Goal: Navigation & Orientation: Find specific page/section

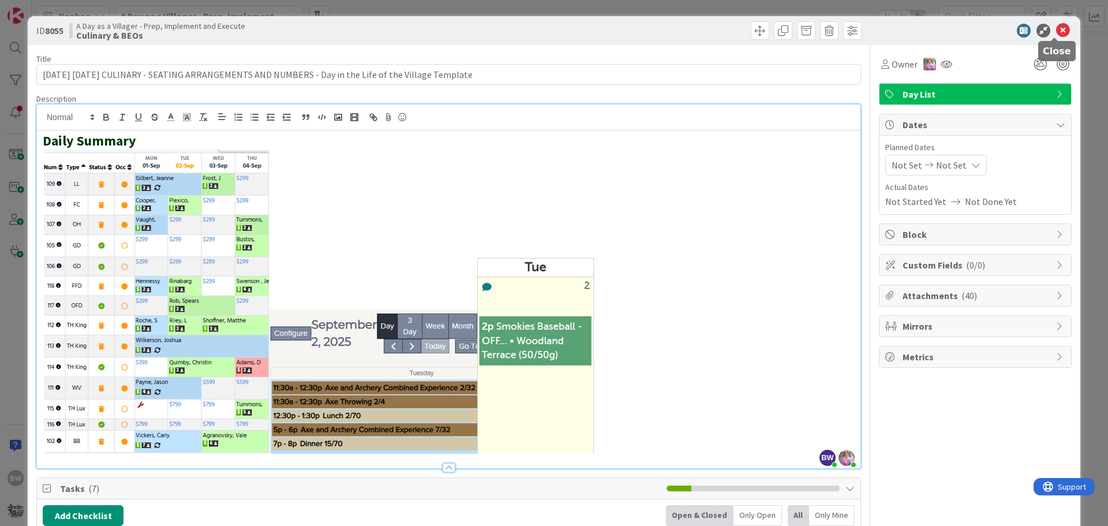
click at [1056, 31] on icon at bounding box center [1063, 31] width 14 height 14
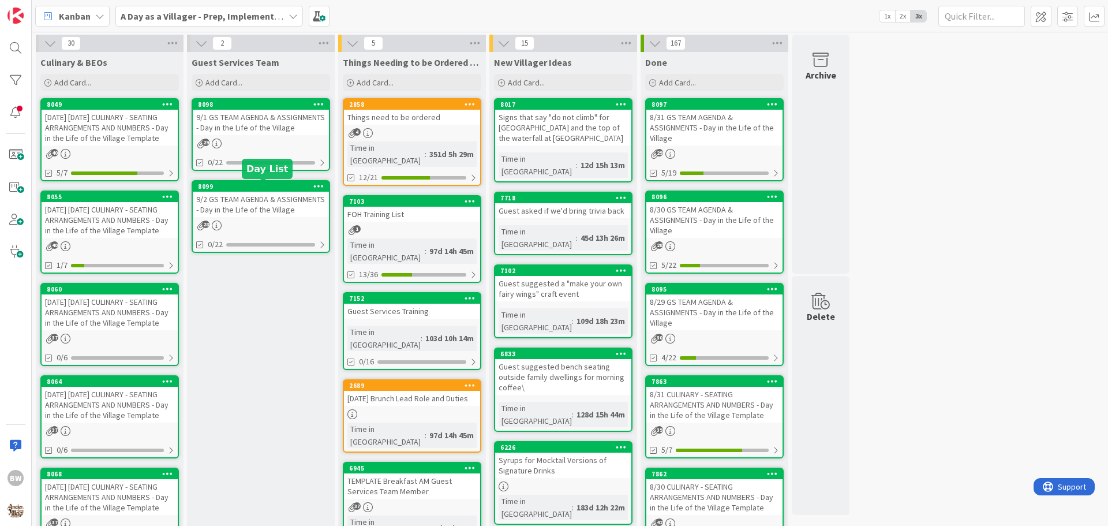
click at [221, 185] on div "8099" at bounding box center [263, 186] width 131 height 8
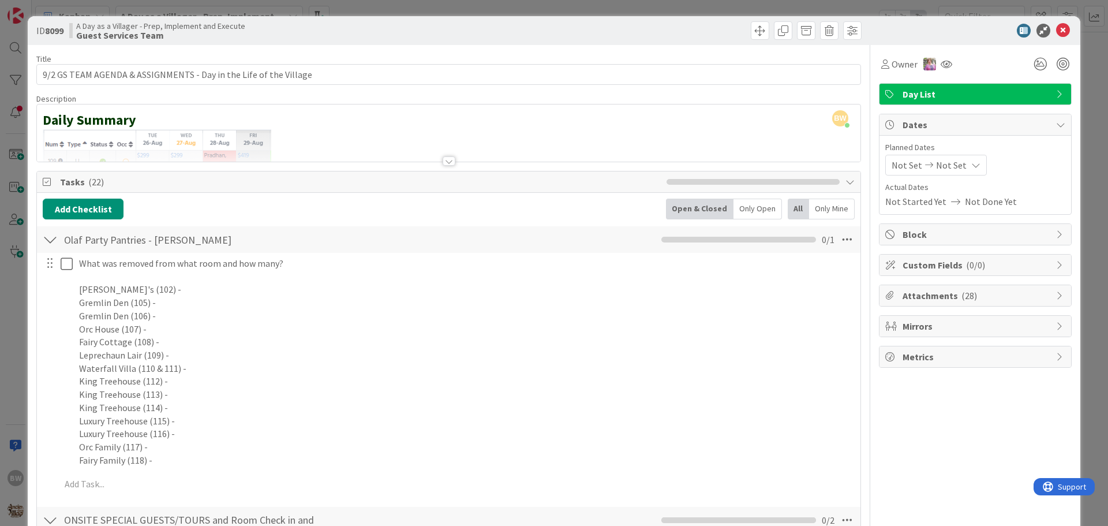
click at [446, 160] on div at bounding box center [449, 160] width 13 height 9
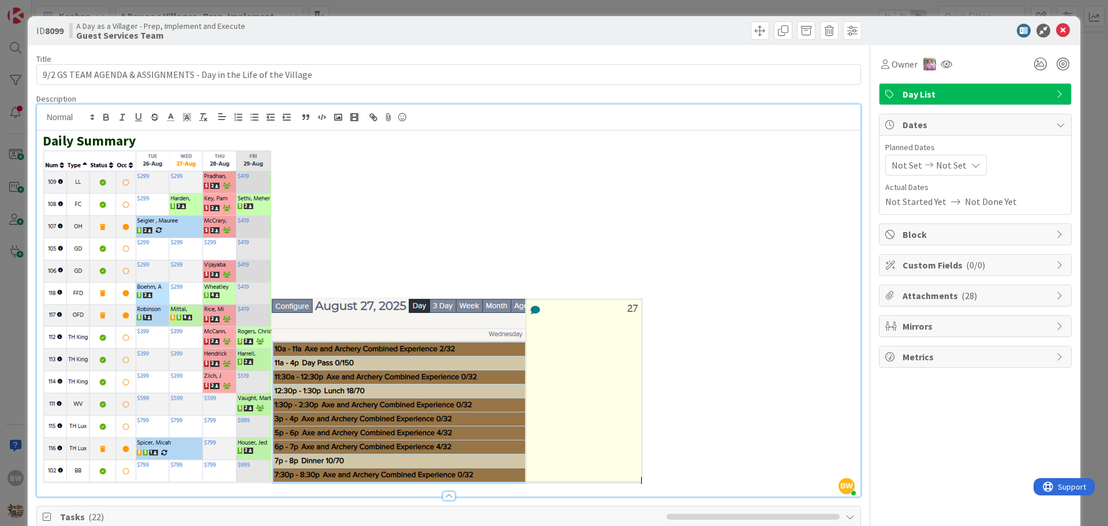
click at [645, 358] on p at bounding box center [449, 317] width 812 height 335
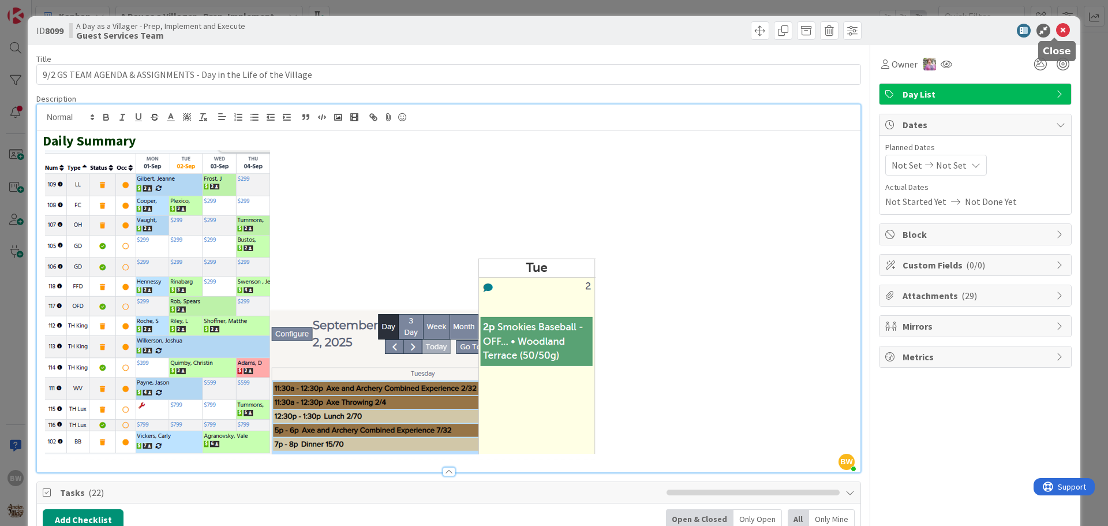
click at [1061, 33] on icon at bounding box center [1063, 31] width 14 height 14
